Goal: Check status: Check status

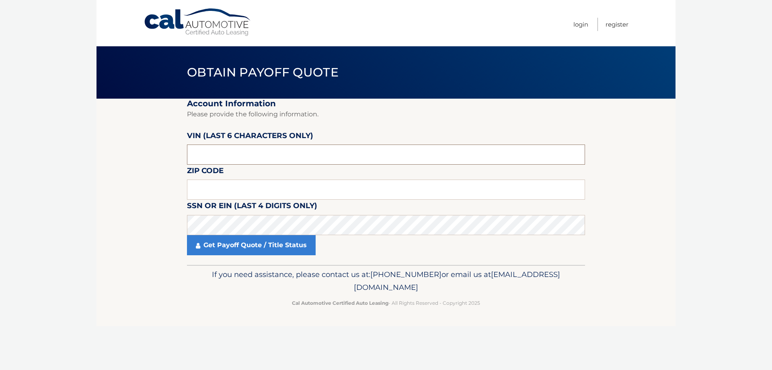
click at [247, 154] on input "text" at bounding box center [386, 154] width 398 height 20
type input "519713"
type input "01543"
click at [257, 247] on link "Get Payoff Quote / Title Status" at bounding box center [251, 245] width 129 height 20
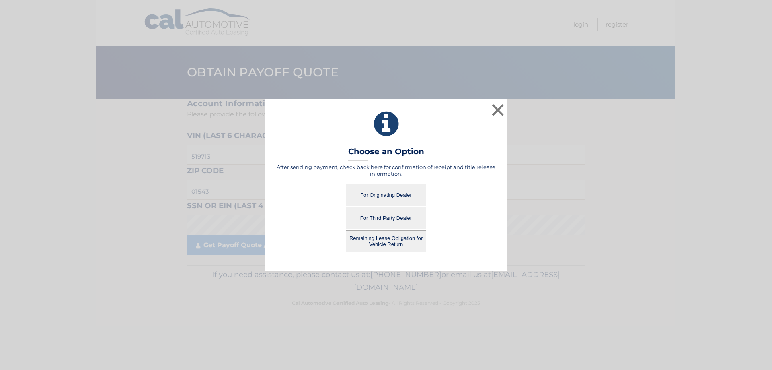
click at [387, 194] on button "For Originating Dealer" at bounding box center [386, 195] width 80 height 22
click at [382, 193] on button "For Originating Dealer" at bounding box center [386, 195] width 80 height 22
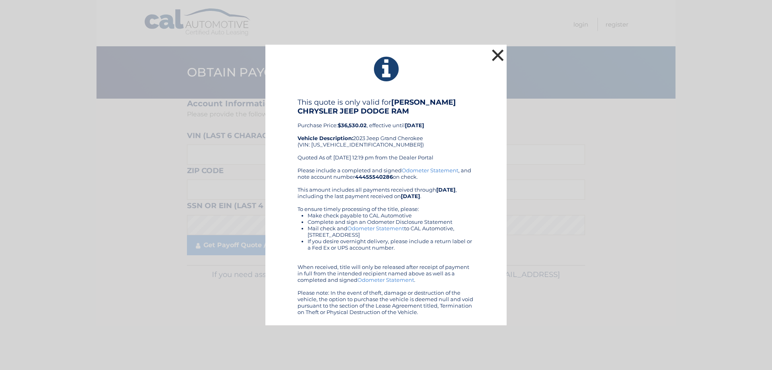
click at [498, 58] on button "×" at bounding box center [498, 55] width 16 height 16
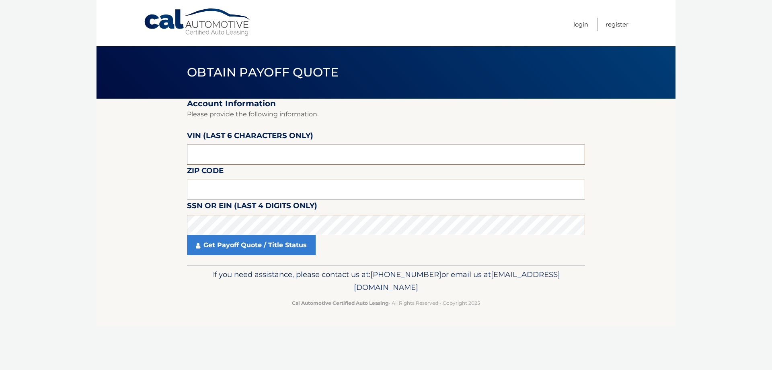
click at [238, 156] on input "text" at bounding box center [386, 154] width 398 height 20
type input "519713"
click at [222, 194] on input "text" at bounding box center [386, 189] width 398 height 20
type input "01543"
click at [243, 247] on link "Get Payoff Quote / Title Status" at bounding box center [251, 245] width 129 height 20
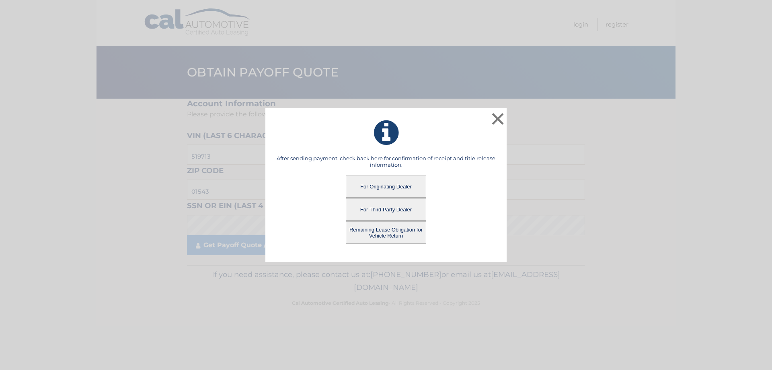
click at [387, 233] on button "Remaining Lease Obligation for Vehicle Return" at bounding box center [386, 232] width 80 height 22
click at [388, 233] on button "Remaining Lease Obligation for Vehicle Return" at bounding box center [386, 232] width 80 height 22
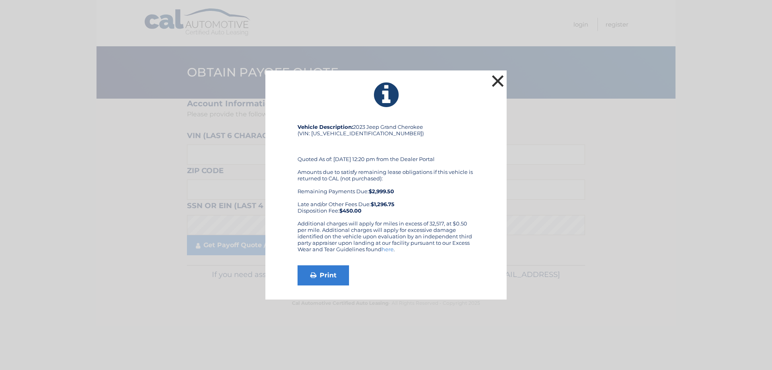
click at [498, 78] on button "×" at bounding box center [498, 81] width 16 height 16
